Goal: Task Accomplishment & Management: Complete application form

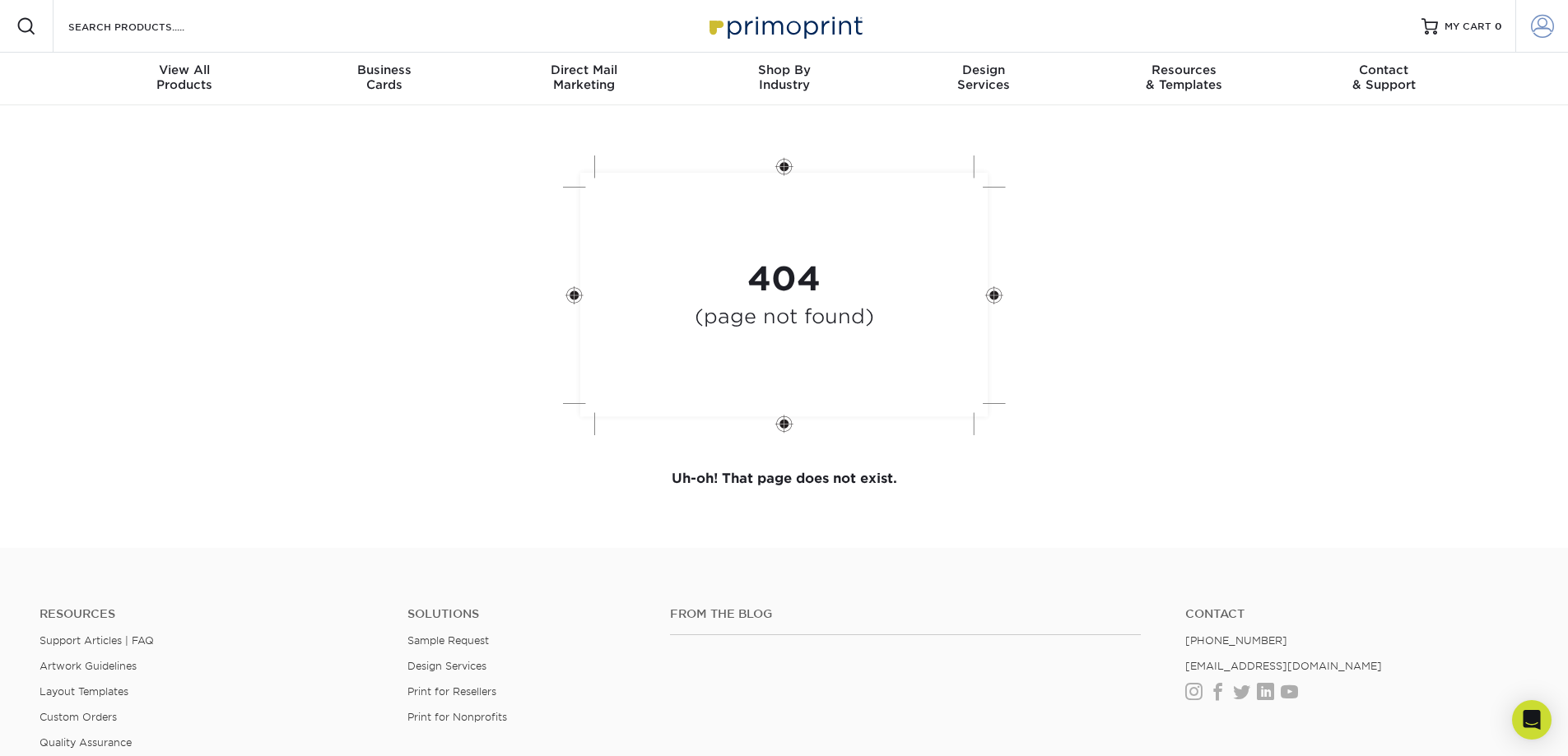
click at [1546, 24] on span at bounding box center [1542, 25] width 23 height 23
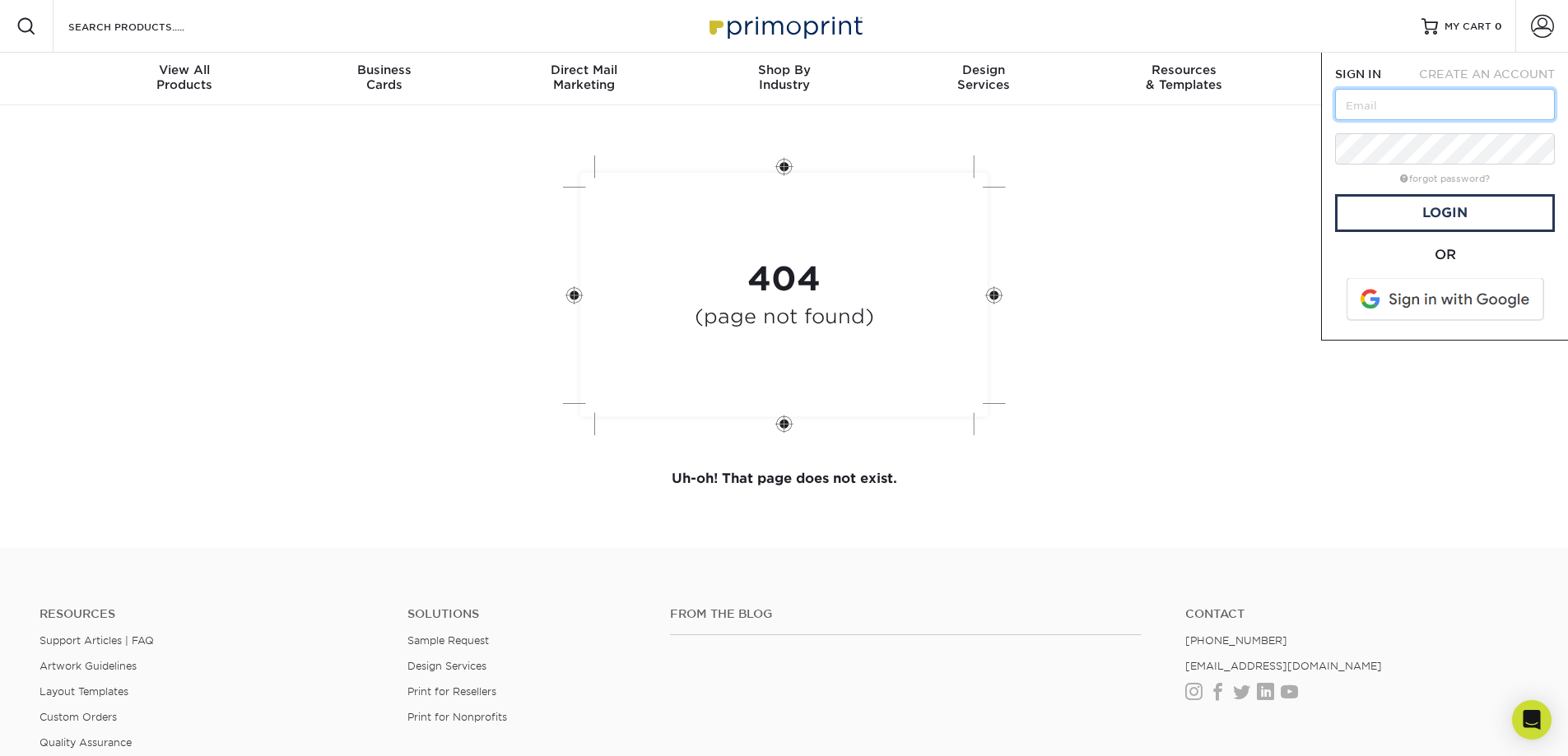
click at [1450, 97] on input "text" at bounding box center [1444, 104] width 220 height 31
click at [1463, 116] on input "[PERSON_NAME][EMAIL_ADDRESS][DOMAIN_NAME]" at bounding box center [1444, 104] width 220 height 31
click at [1463, 114] on input "[PERSON_NAME][EMAIL_ADDRESS][DOMAIN_NAME]" at bounding box center [1444, 104] width 220 height 31
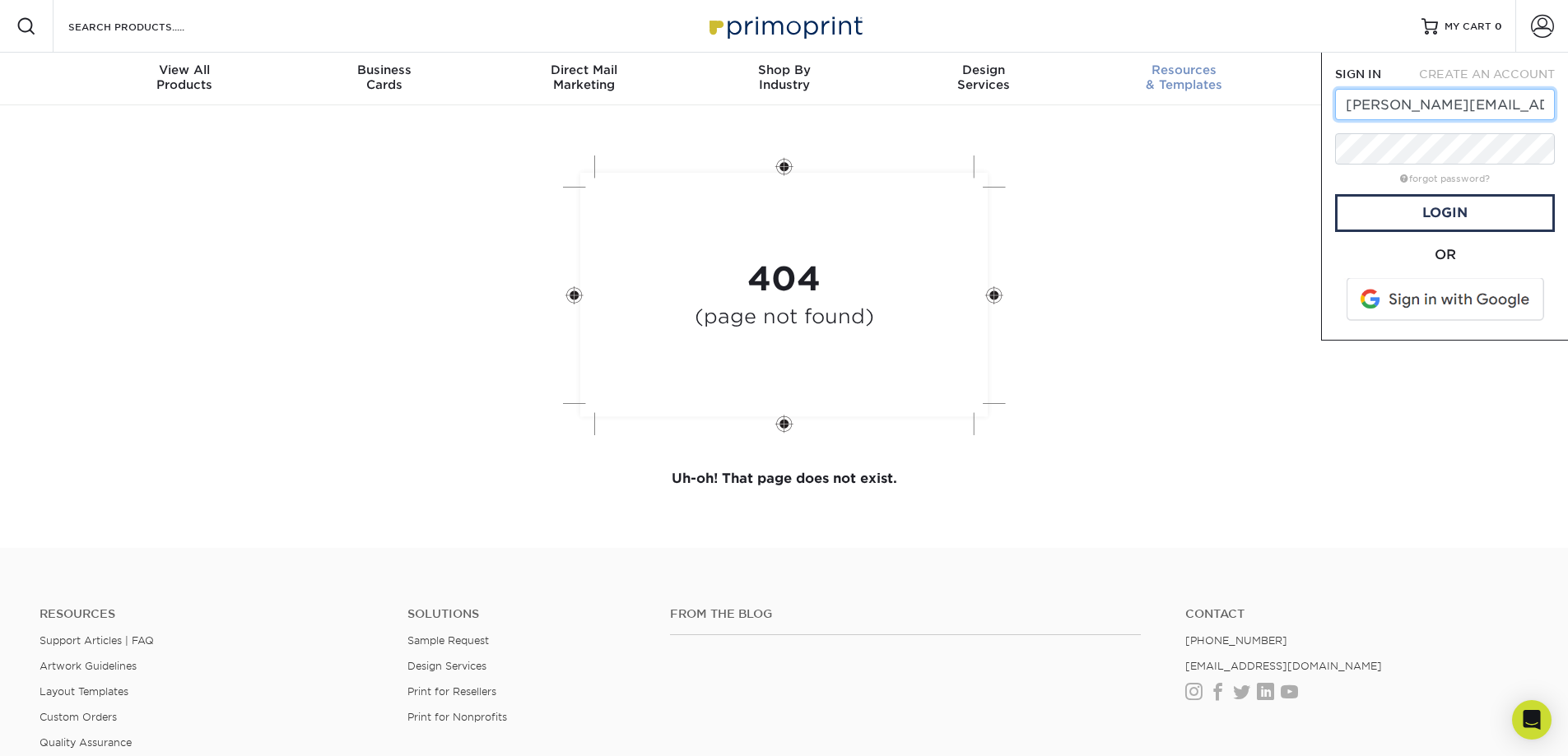
drag, startPoint x: 1543, startPoint y: 107, endPoint x: 1166, endPoint y: 103, distance: 377.0
click at [1167, 100] on nav "Resources Menu Search Products Account SIGN IN CREATE AN ACCOUNT mike@dynamicau…" at bounding box center [784, 53] width 1568 height 105
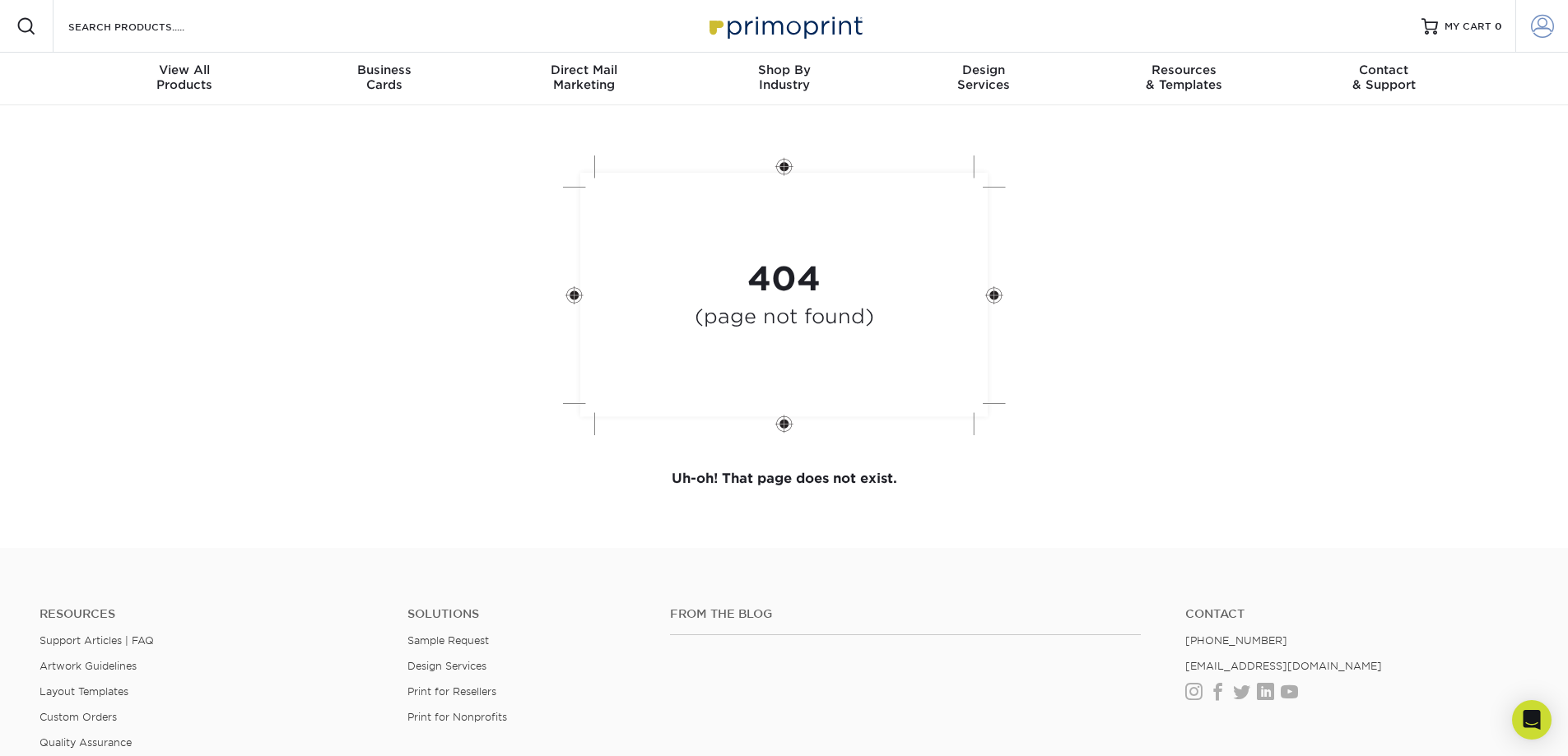
click at [1543, 37] on span at bounding box center [1542, 25] width 23 height 23
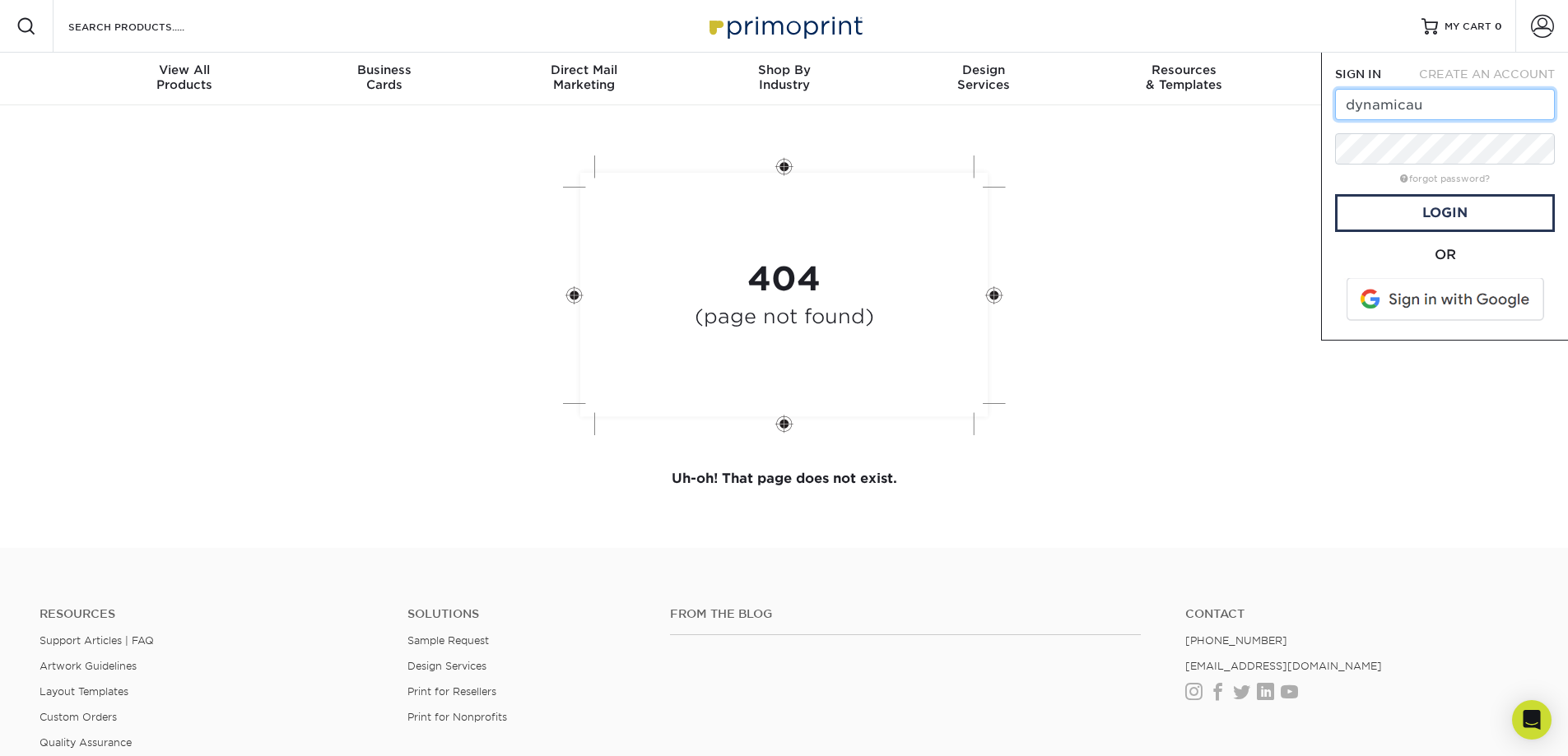
type input "dynamicautospa2018@gmail.com"
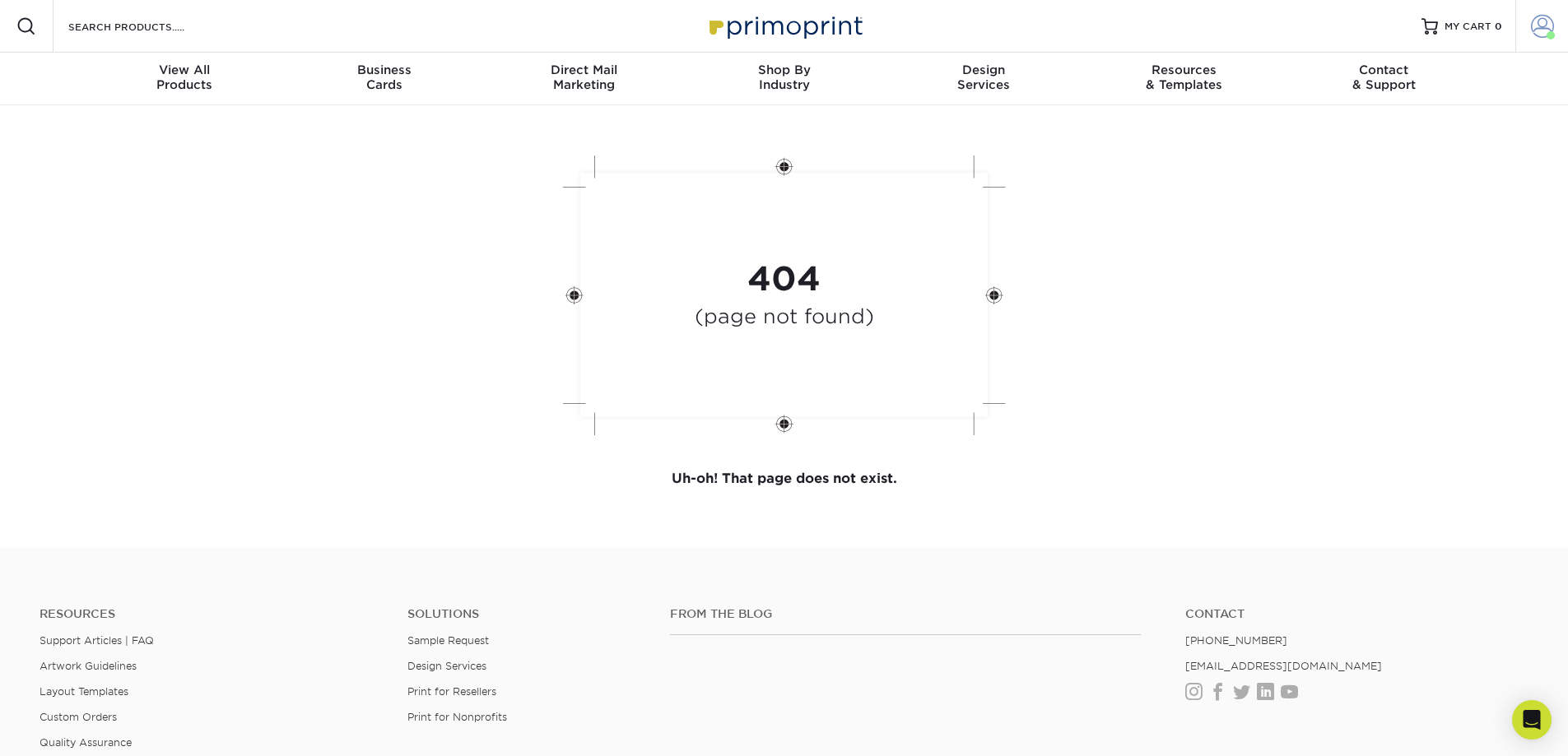
click at [1532, 31] on span at bounding box center [1542, 25] width 23 height 23
click at [1394, 170] on link "Order History" at bounding box center [1445, 181] width 207 height 22
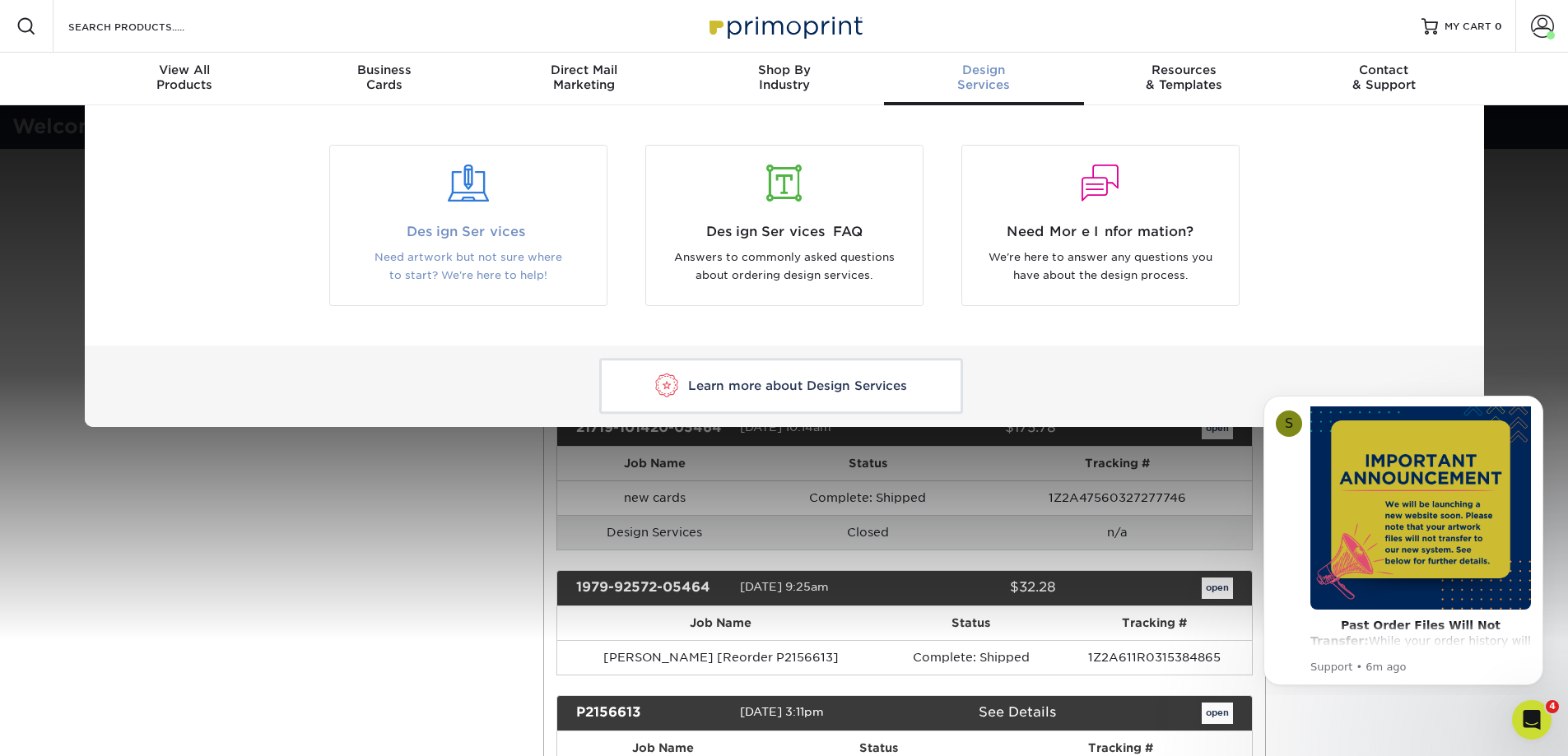
click at [542, 204] on div at bounding box center [468, 193] width 276 height 57
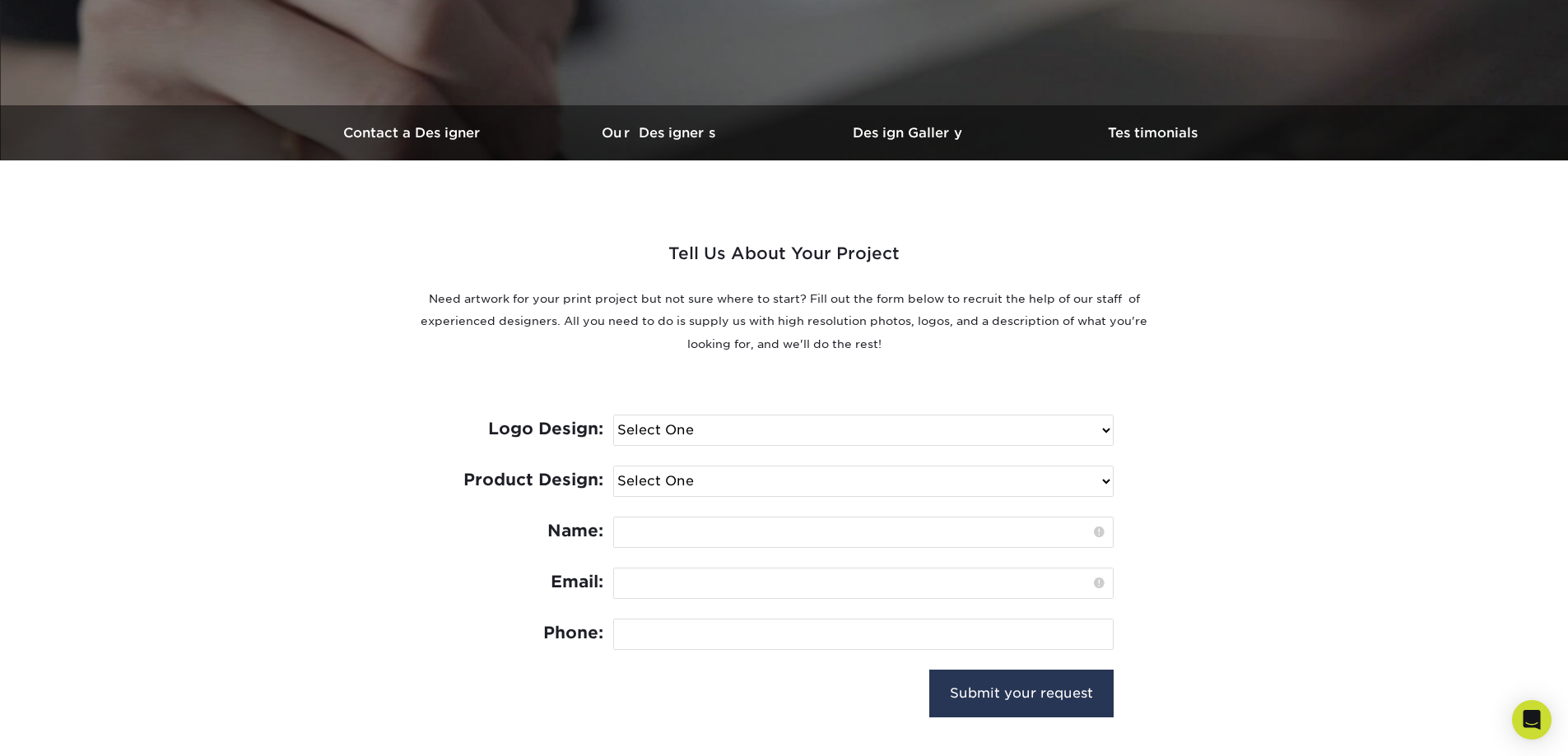
scroll to position [493, 0]
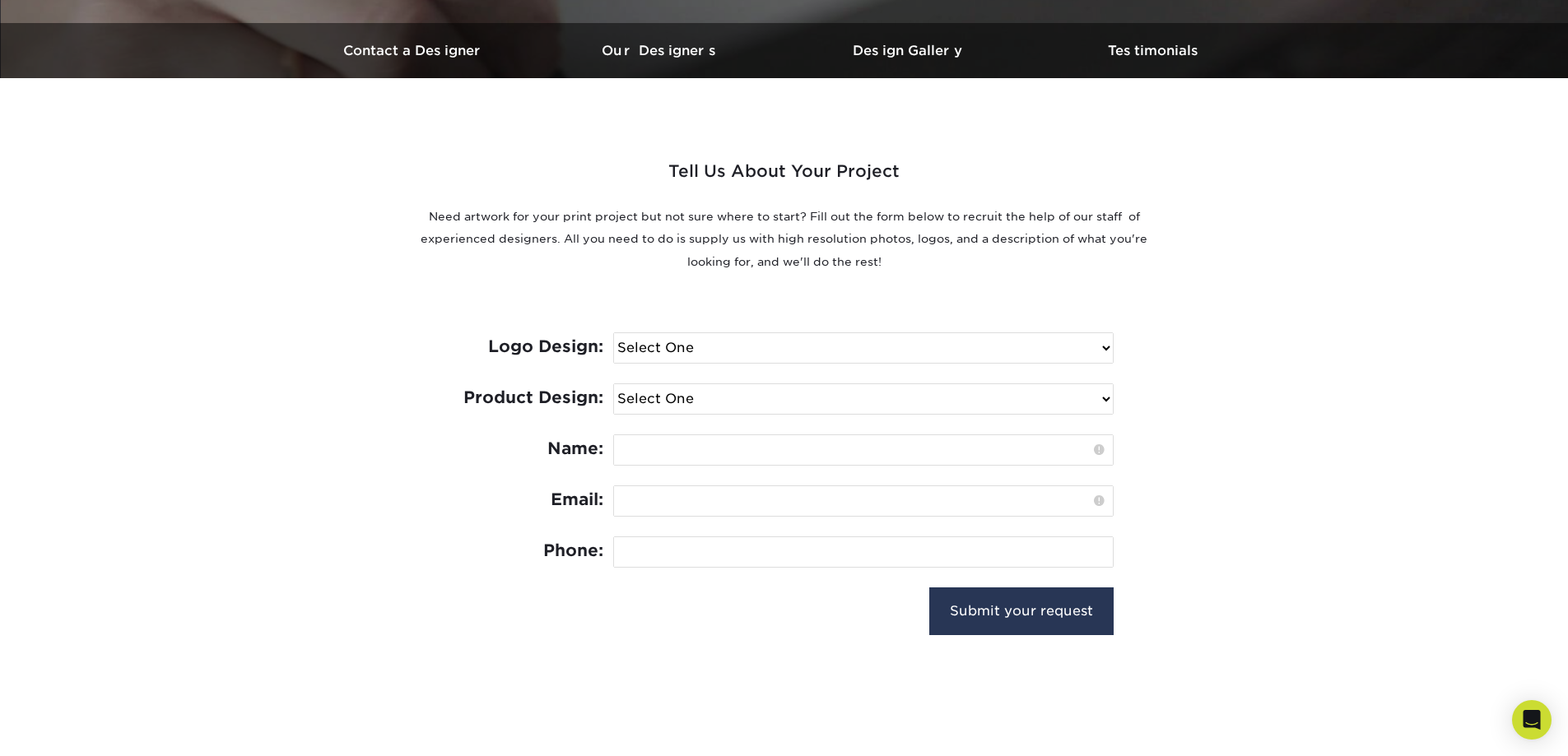
click at [683, 342] on select "Select One I need a logo design: $300 No thank you" at bounding box center [863, 347] width 499 height 30
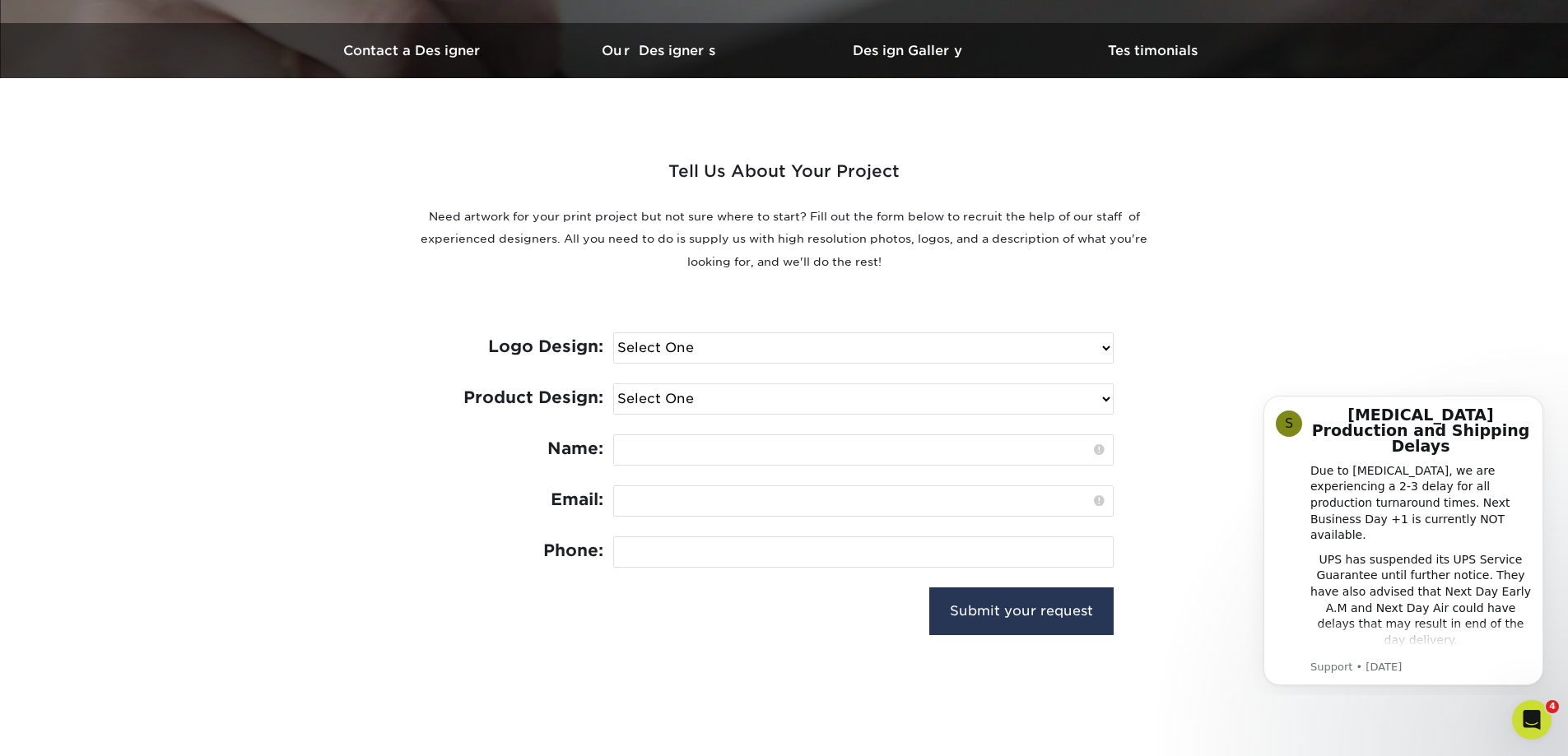
scroll to position [0, 0]
select select "No Logo"
click at [614, 333] on select "Select One I need a logo design: $300 No thank you" at bounding box center [863, 347] width 499 height 30
click at [689, 393] on select "Select One Logo Design Only Design Edits Banner Design: $50.00 Bookmark Design:…" at bounding box center [863, 398] width 499 height 30
select select "Edits"
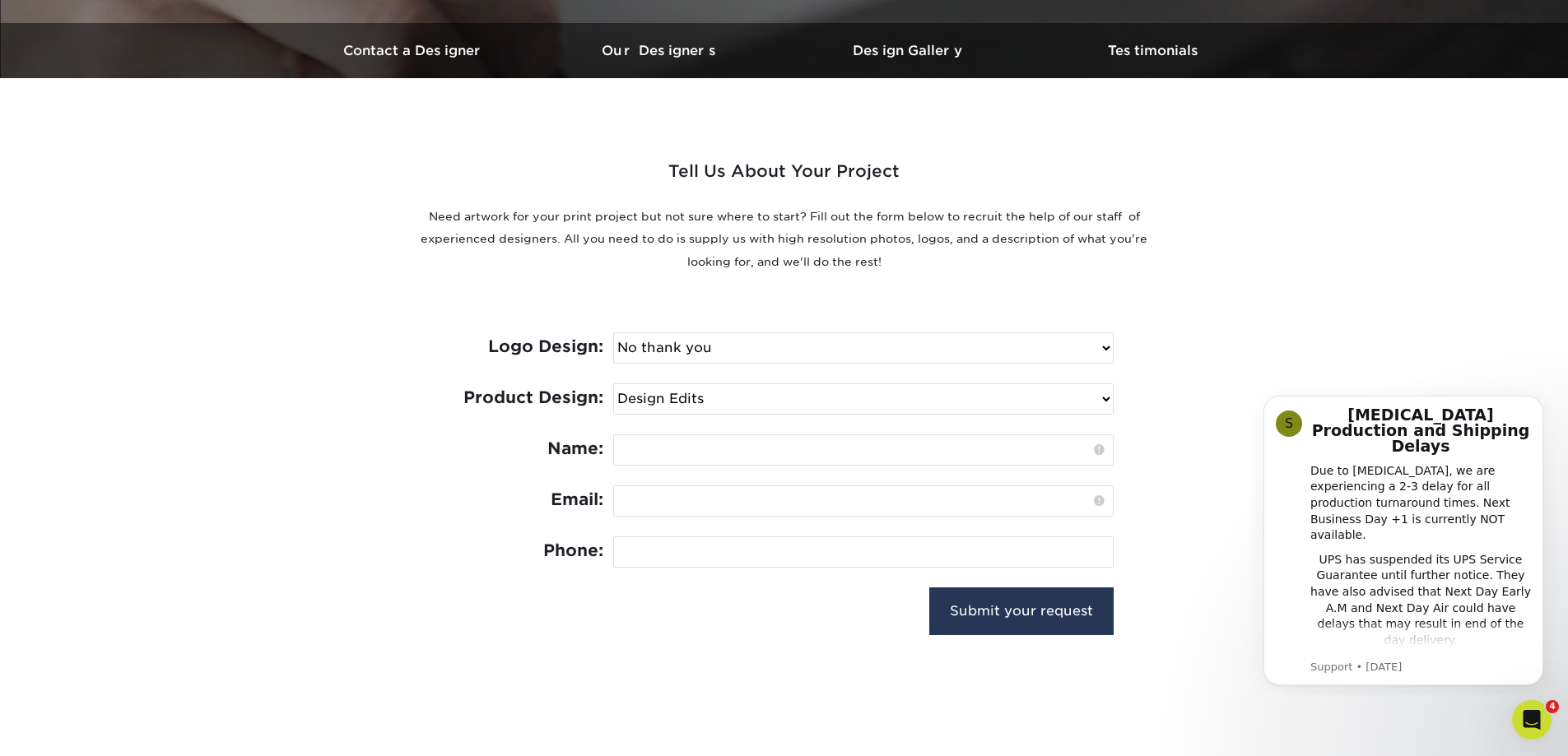
click at [614, 384] on select "Select One Logo Design Only Design Edits Banner Design: $50.00 Bookmark Design:…" at bounding box center [863, 398] width 499 height 30
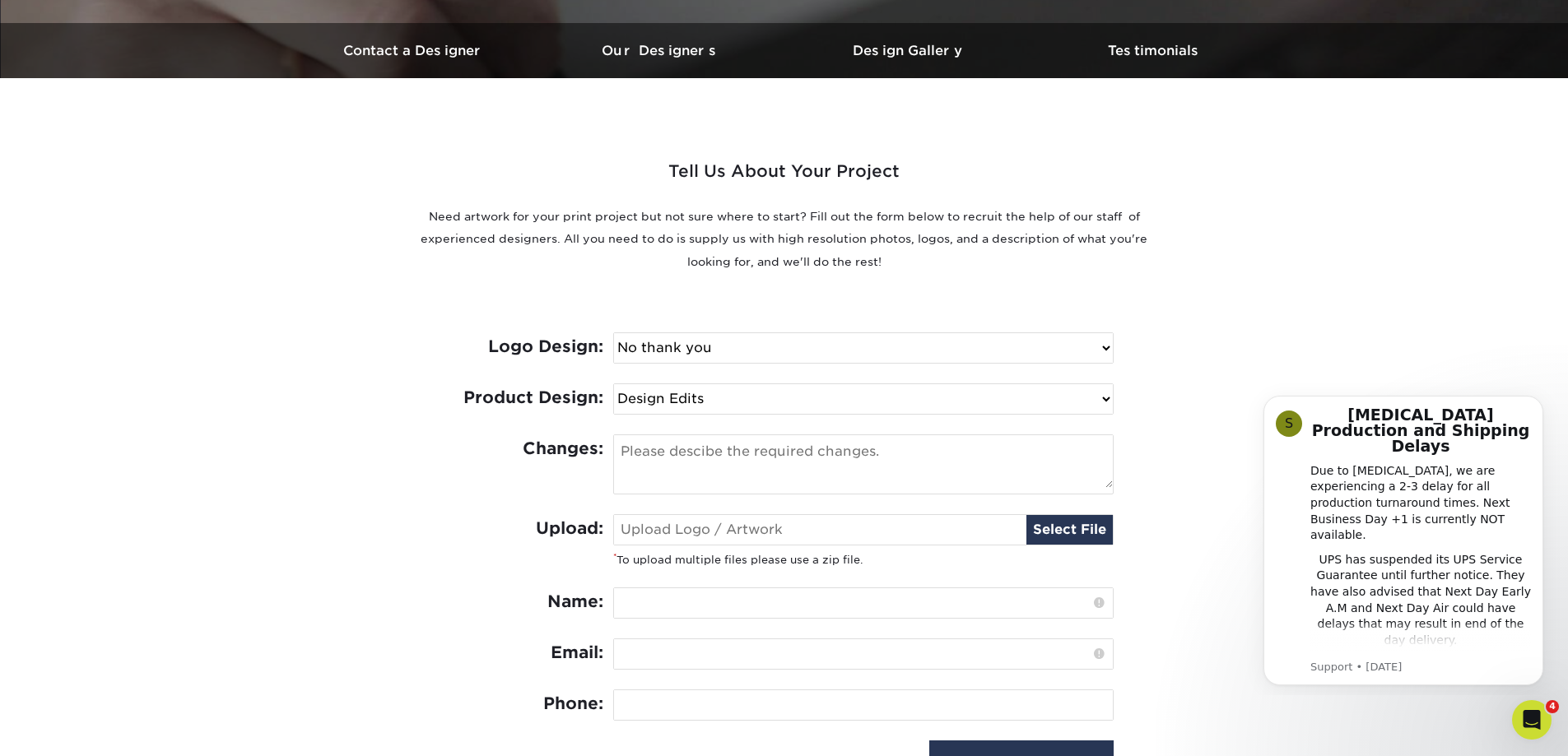
click at [728, 456] on textarea at bounding box center [863, 461] width 499 height 53
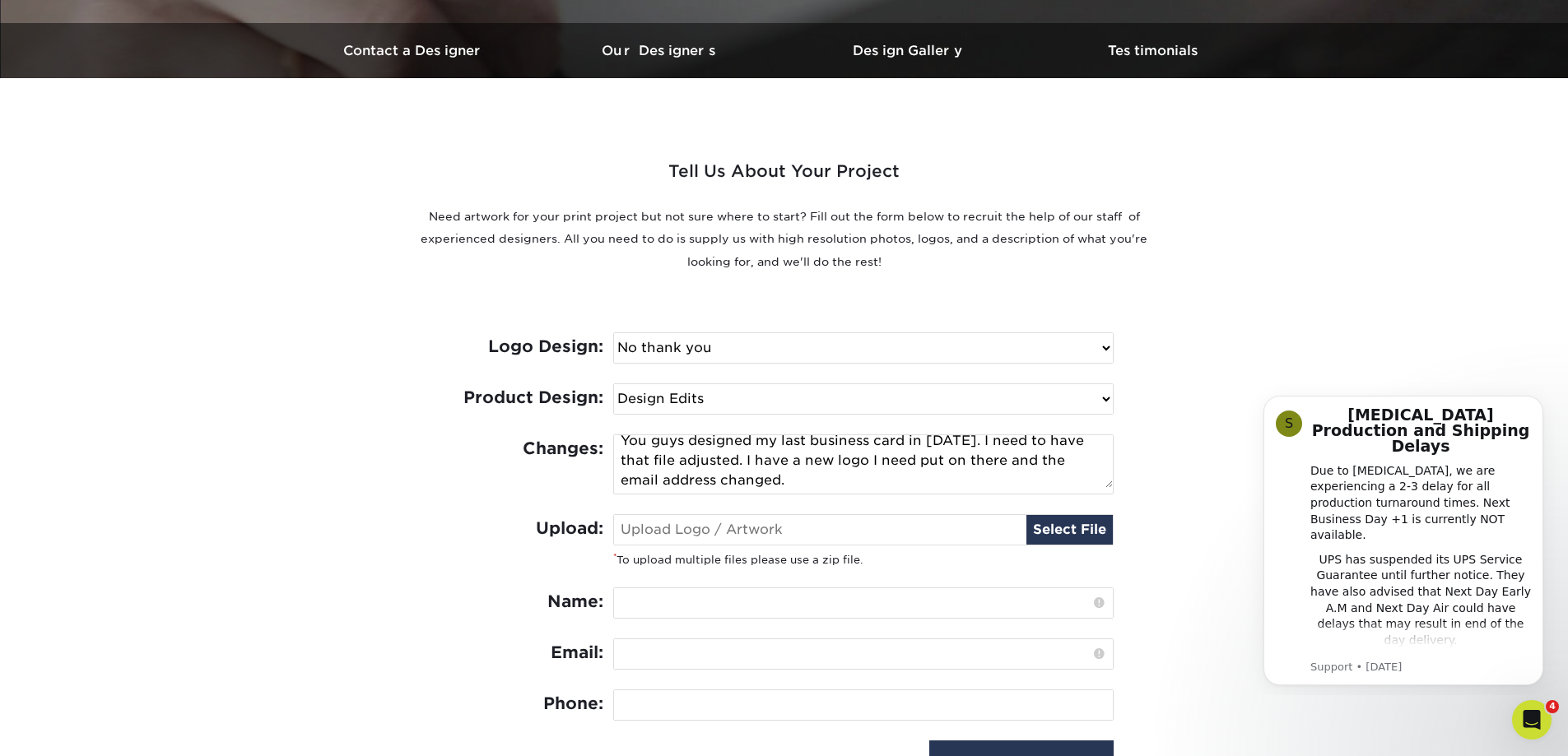
type textarea "You guys designed my last business card in [DATE]. I need to have that file adj…"
click at [1028, 531] on input "file" at bounding box center [863, 529] width 499 height 30
type input "C:\fakepath\Newlogowatermark.jpg"
type input "Newlogowatermark.jpg"
click at [784, 607] on input "text" at bounding box center [863, 603] width 499 height 30
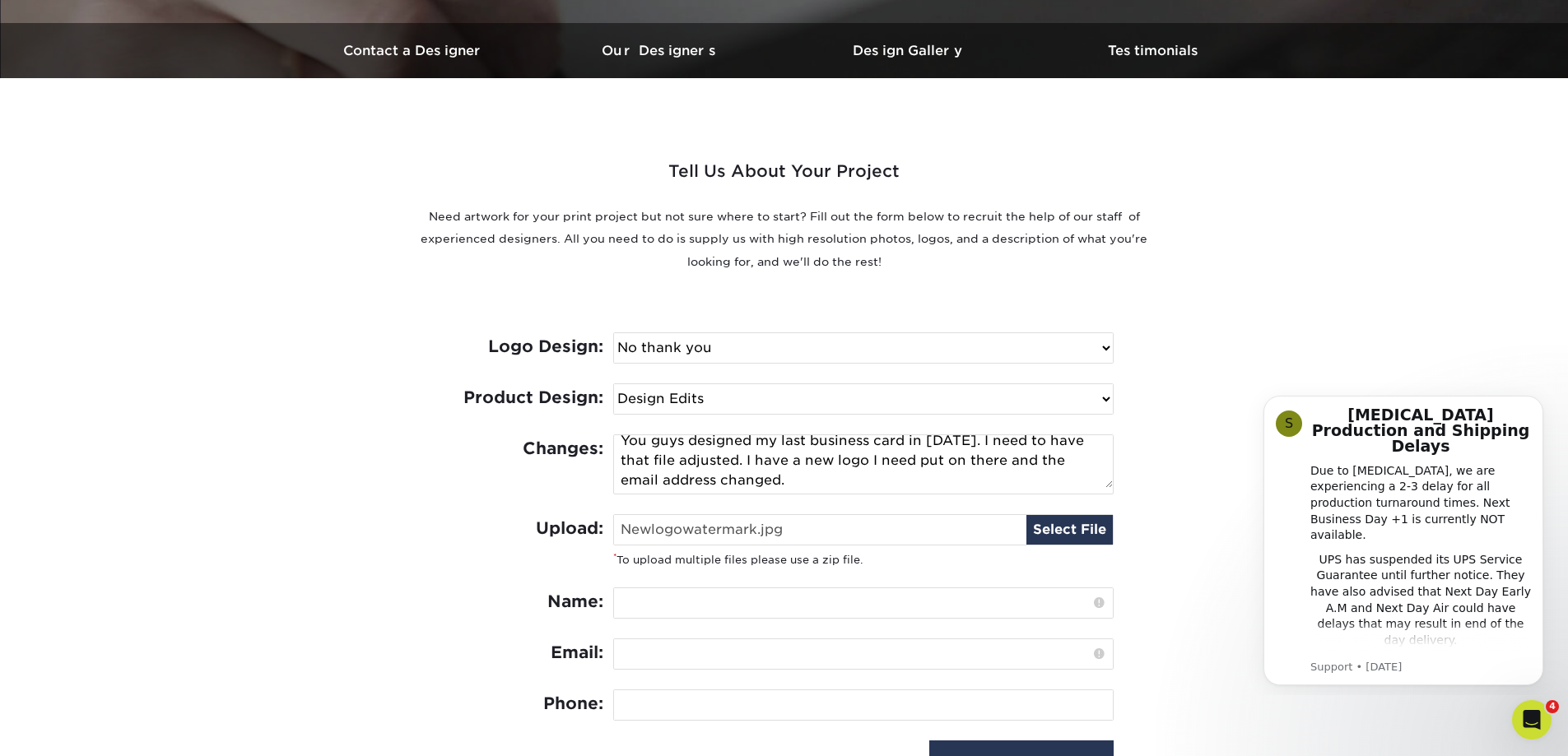
type input "[PERSON_NAME]"
type input "[PERSON_NAME][EMAIL_ADDRESS][DOMAIN_NAME]"
type input "7703547010"
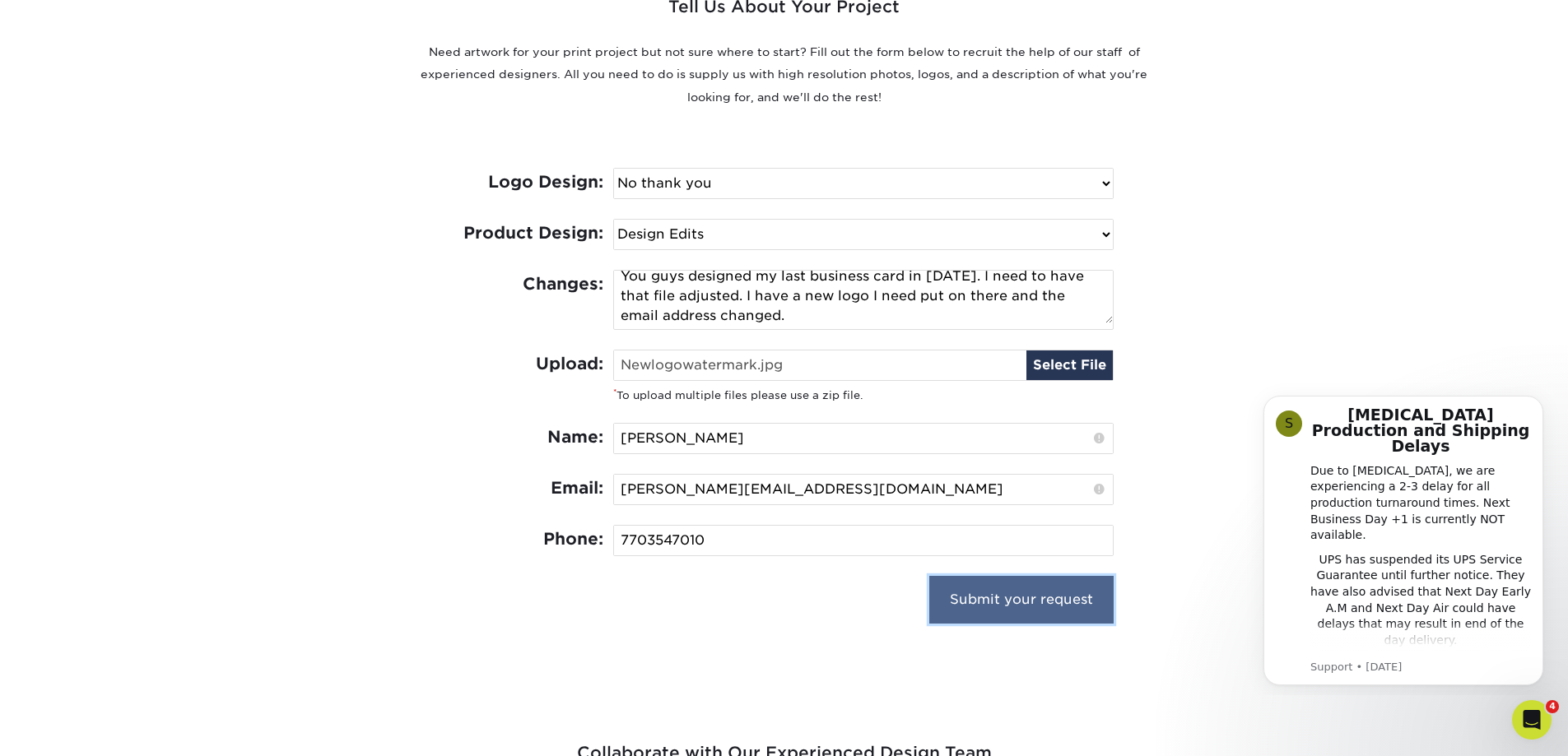
click at [1001, 600] on input "Submit your request" at bounding box center [1021, 599] width 184 height 47
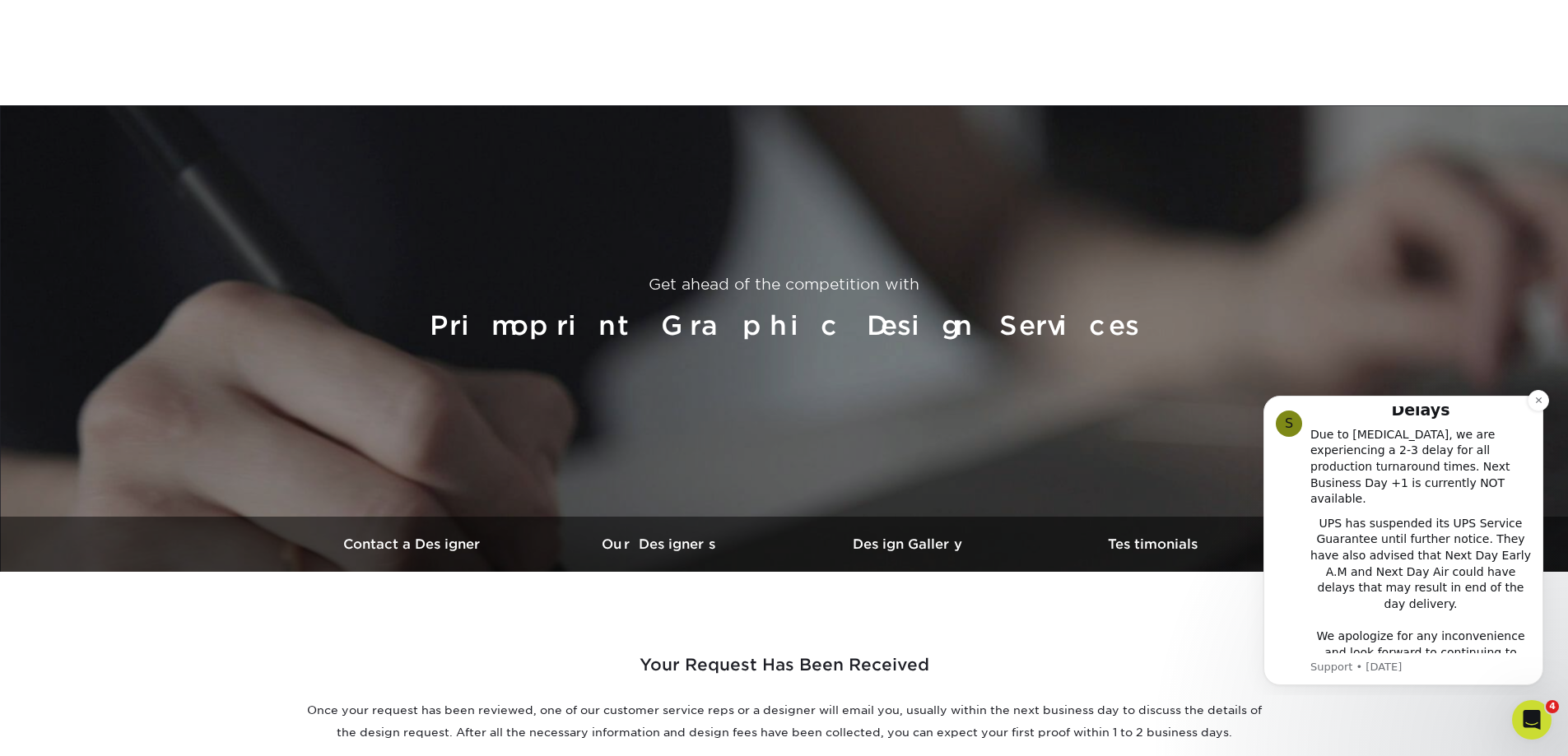
scroll to position [987, 0]
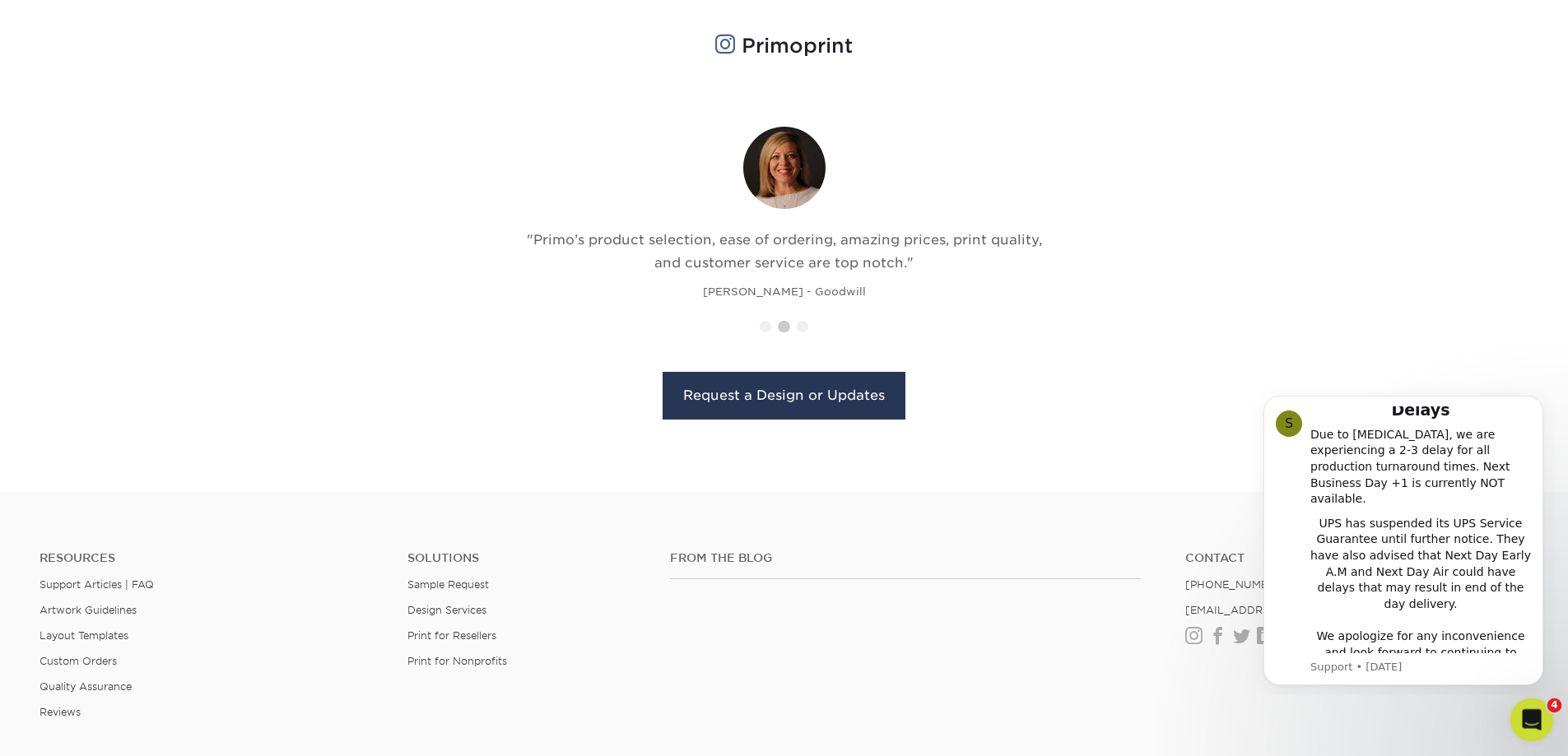
click at [1521, 706] on div "Open Intercom Messenger" at bounding box center [1529, 717] width 54 height 54
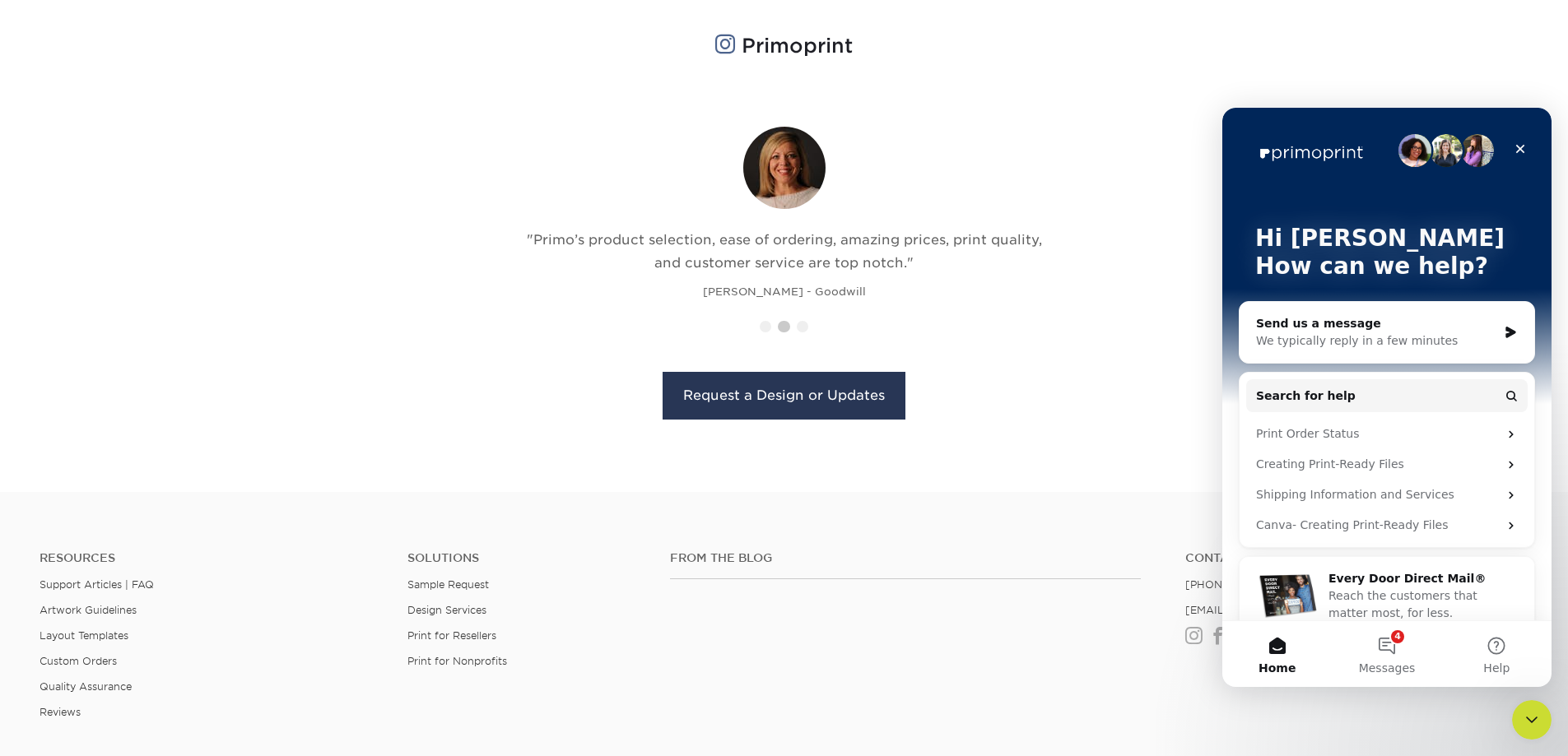
scroll to position [22, 0]
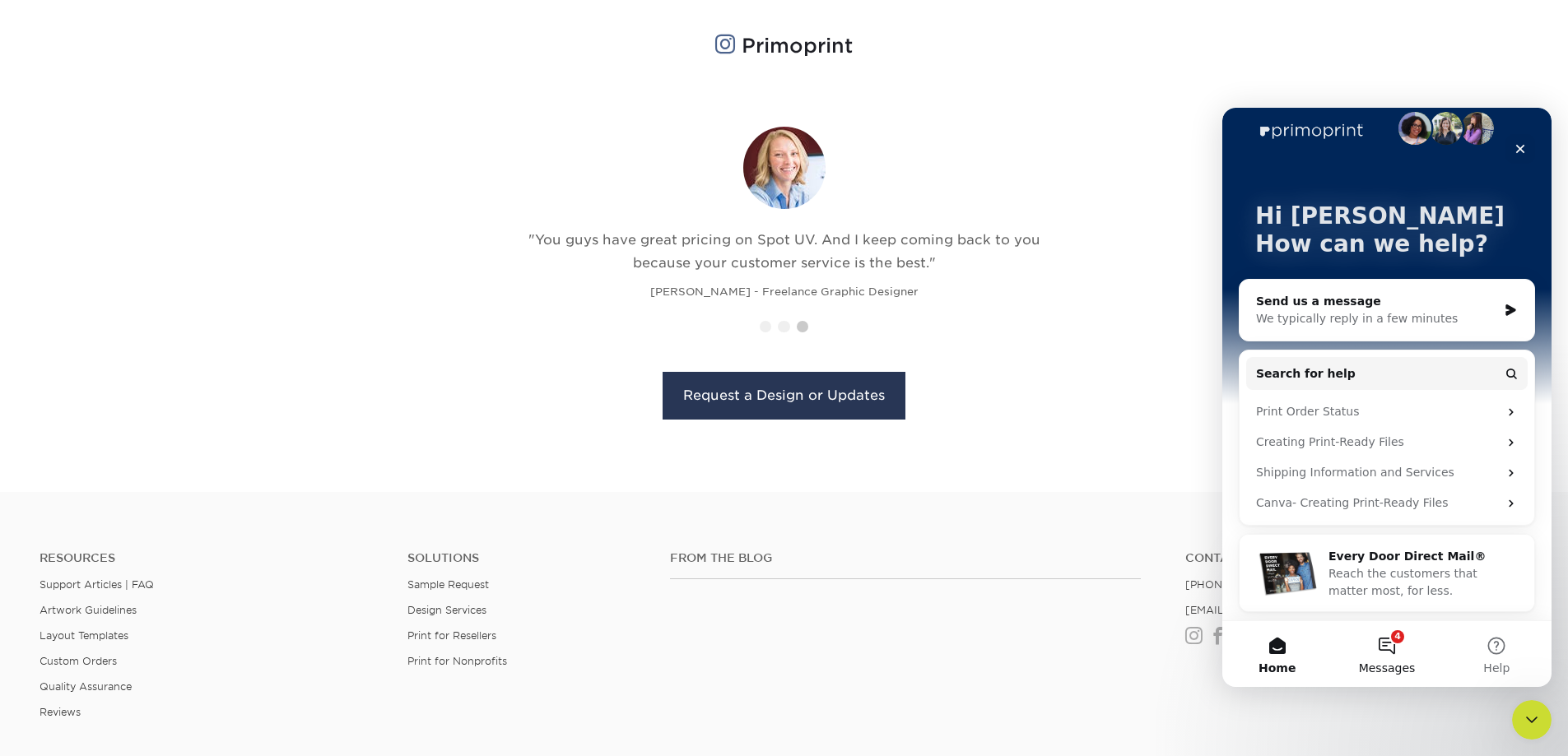
click at [1403, 649] on button "4 Messages" at bounding box center [1386, 654] width 109 height 66
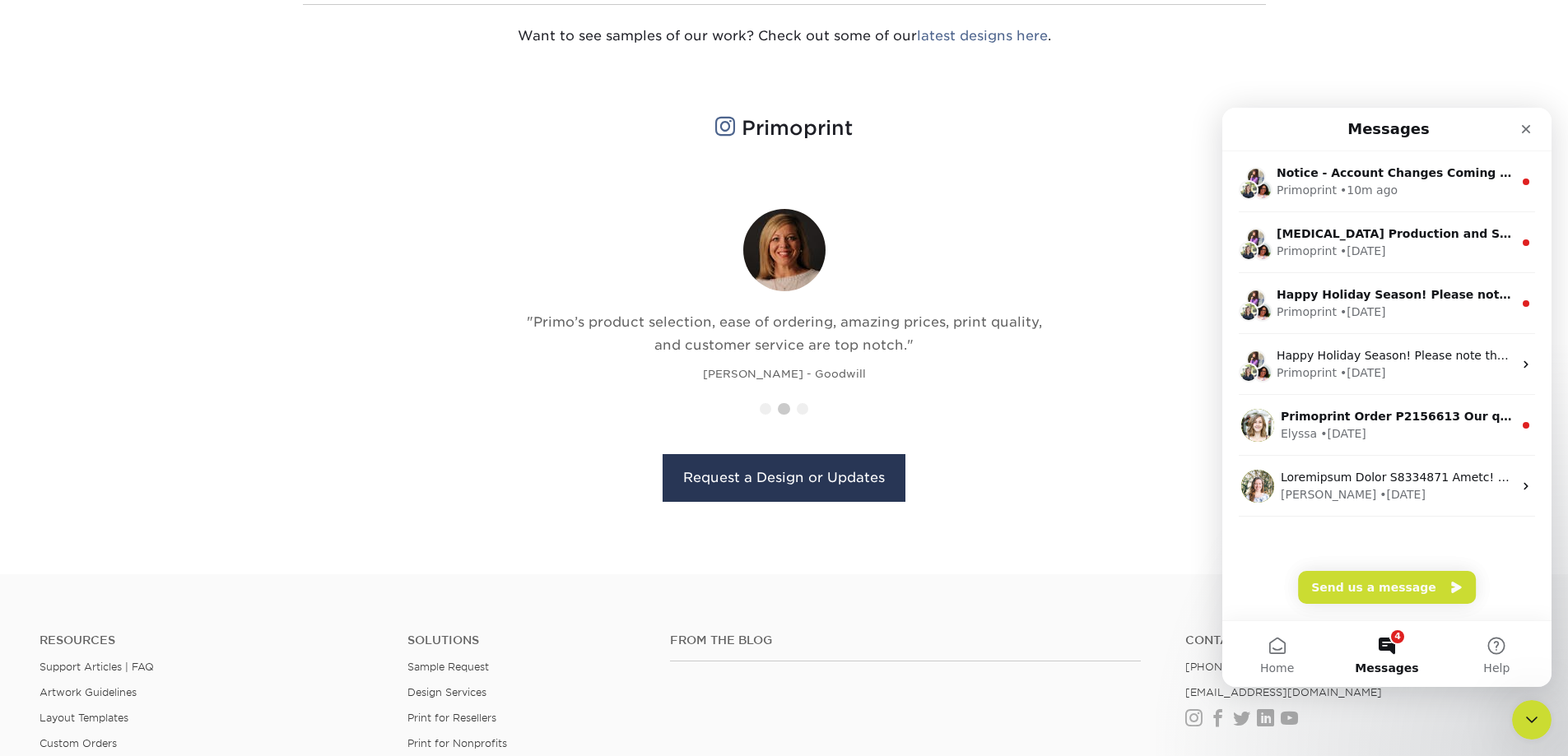
scroll to position [493, 0]
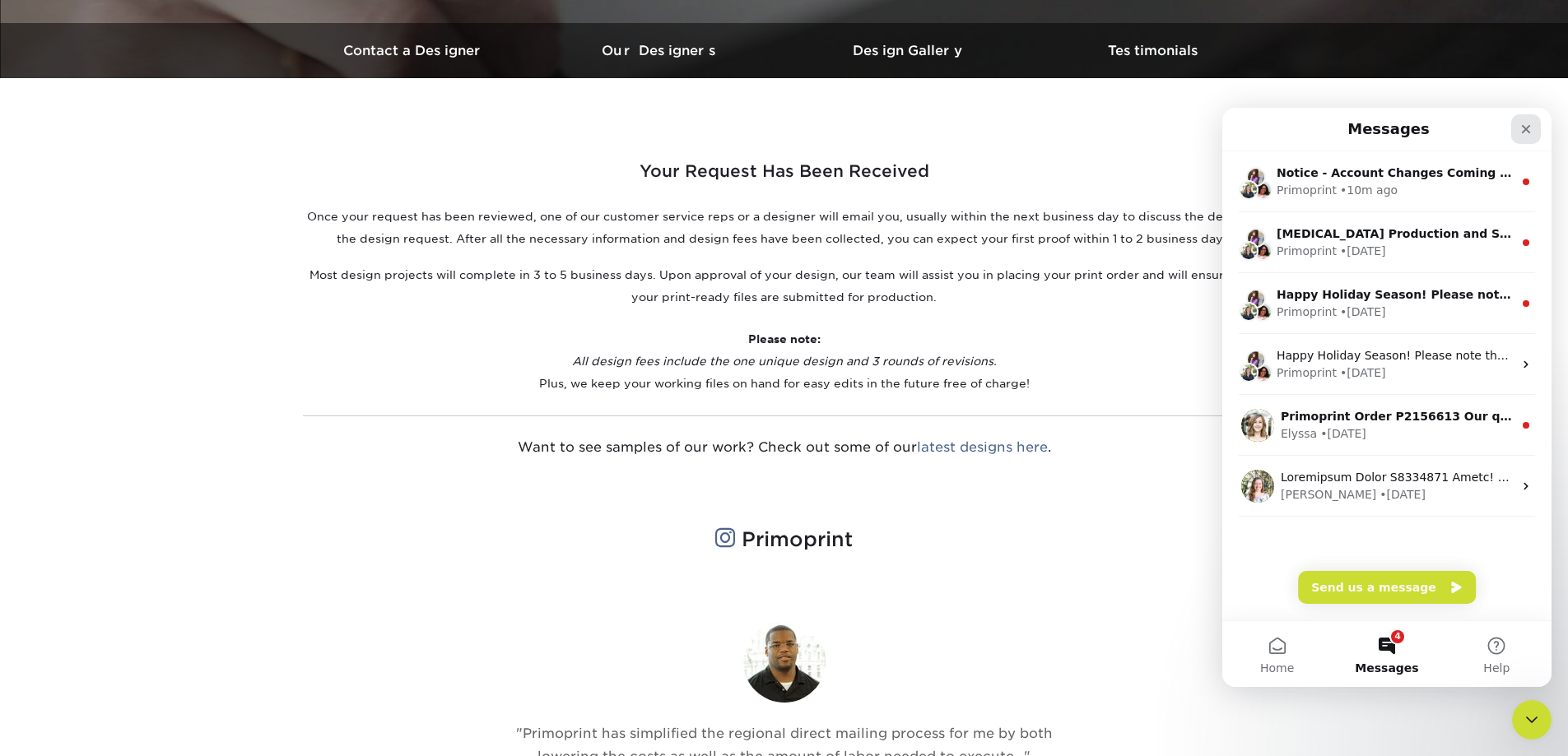
click at [1521, 127] on icon "Close" at bounding box center [1526, 130] width 14 height 14
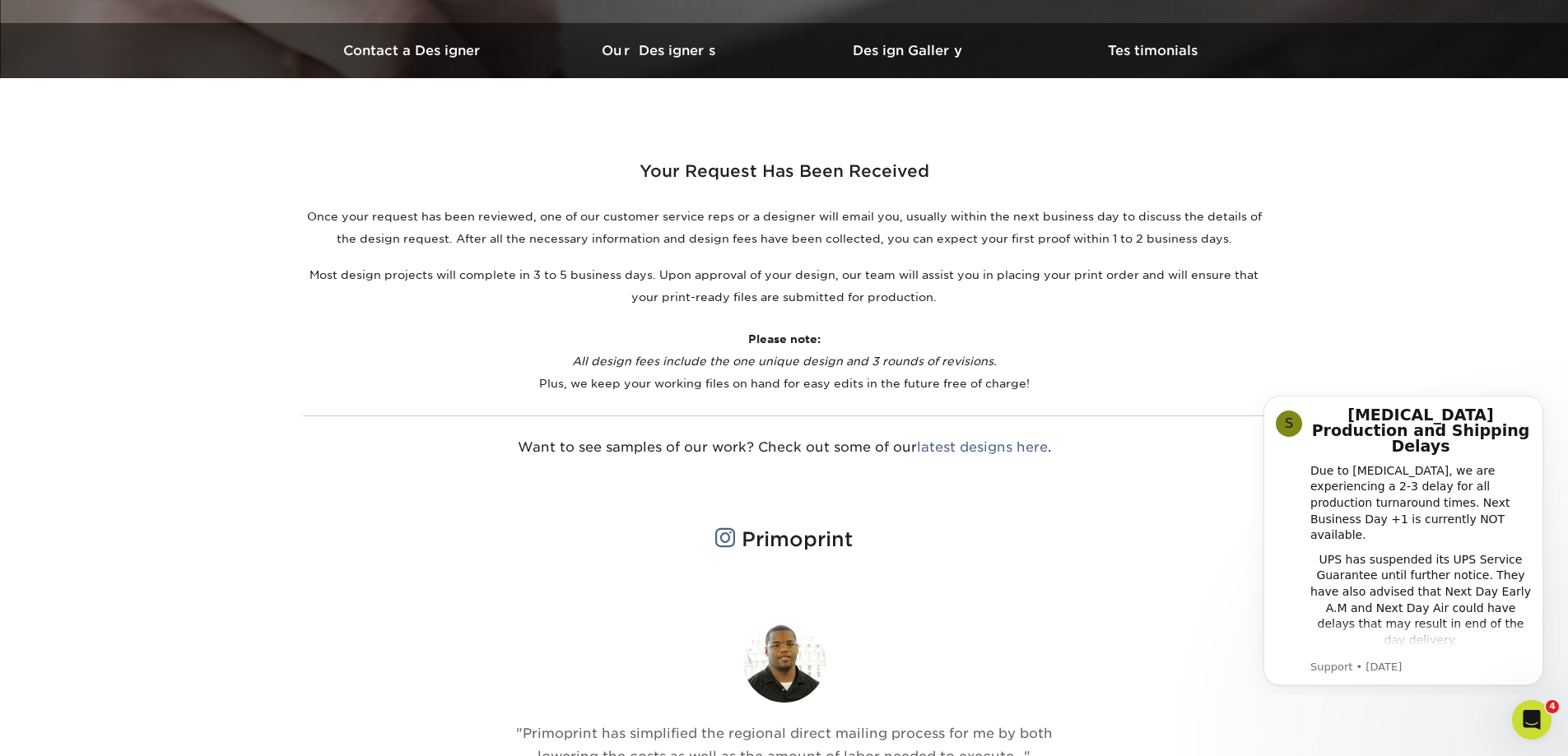
scroll to position [0, 0]
